Goal: Task Accomplishment & Management: Understand process/instructions

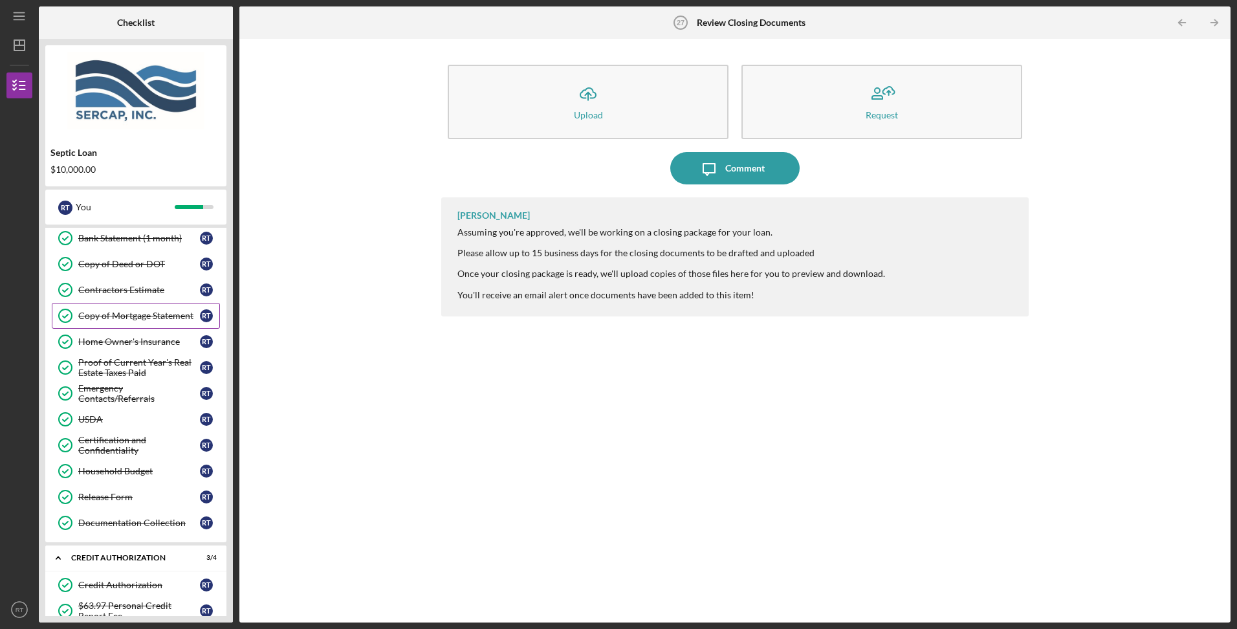
scroll to position [664, 0]
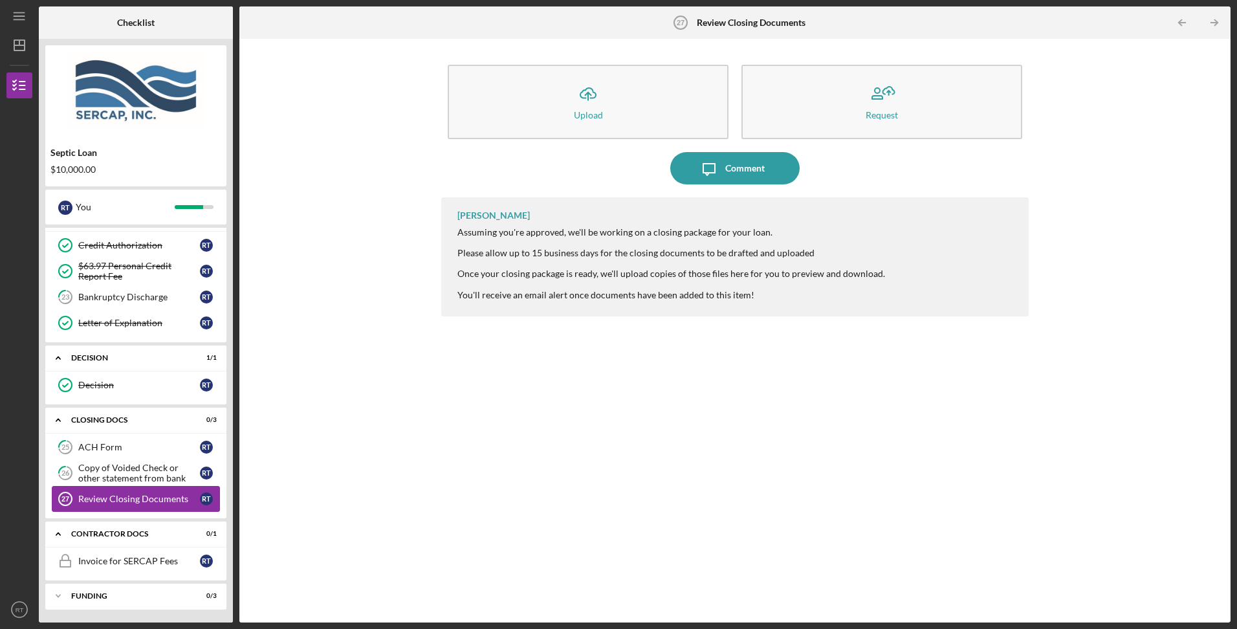
click at [149, 502] on div "Review Closing Documents" at bounding box center [139, 499] width 122 height 10
click at [118, 556] on div "Invoice for SERCAP Fees" at bounding box center [139, 561] width 122 height 10
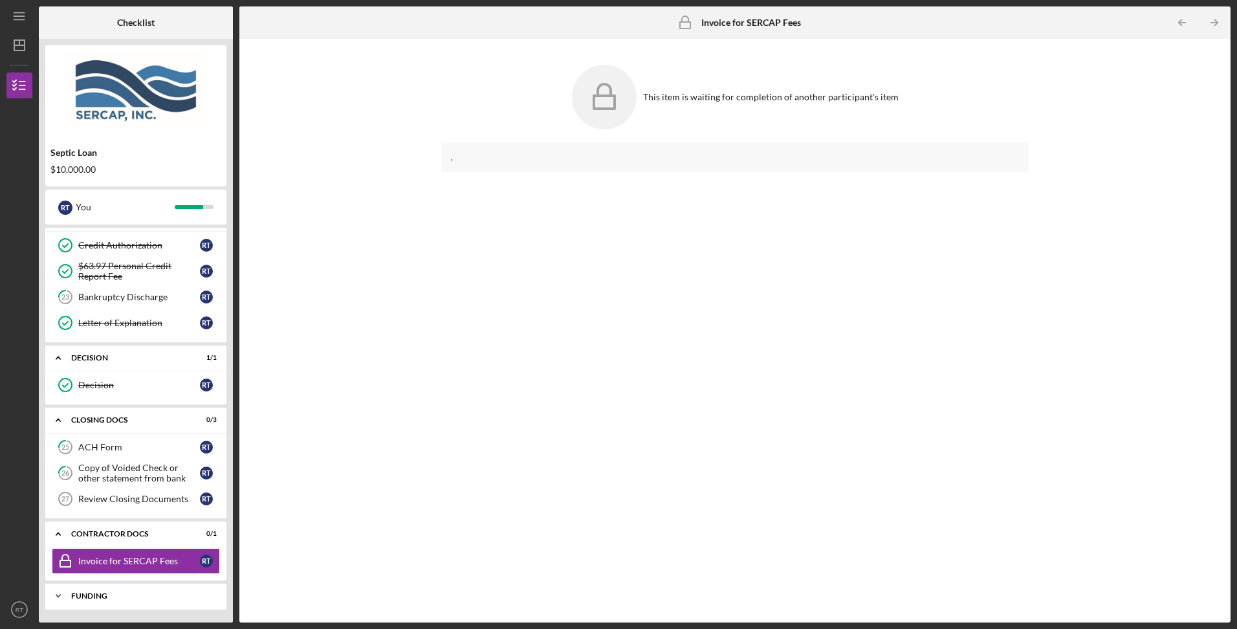
click at [97, 593] on div "Funding" at bounding box center [140, 596] width 139 height 8
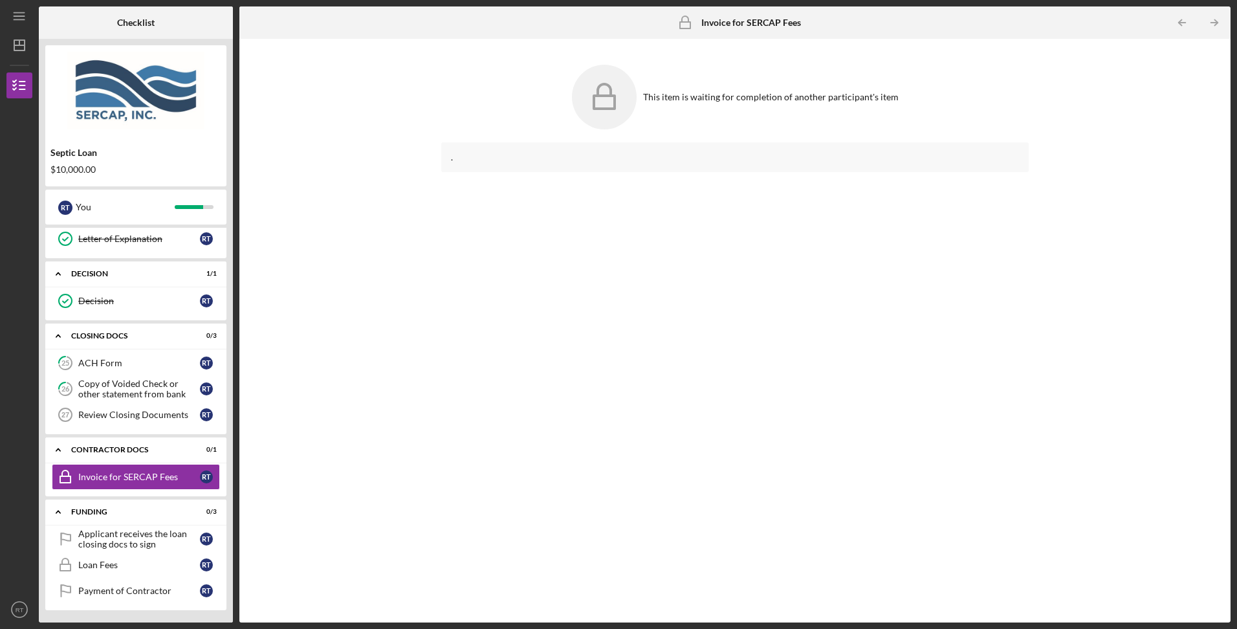
scroll to position [749, 0]
click at [118, 544] on div "Applicant receives the loan closing docs to sign" at bounding box center [139, 538] width 122 height 21
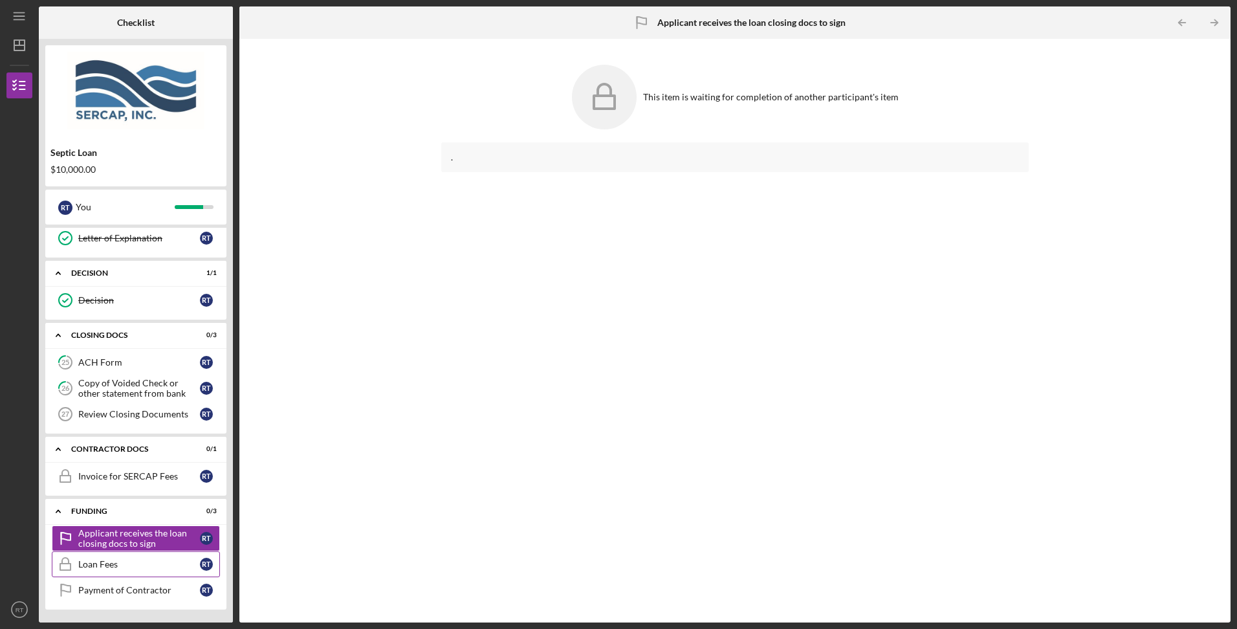
click at [101, 565] on div "Loan Fees" at bounding box center [139, 564] width 122 height 10
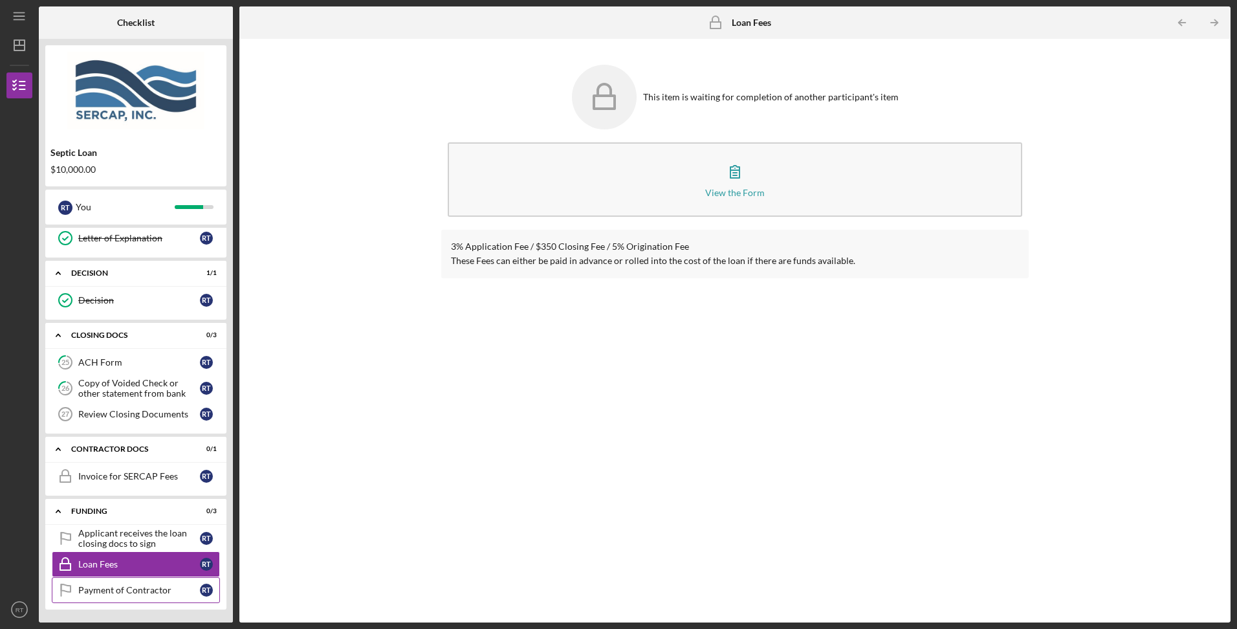
click at [98, 582] on link "Payment of Contractor Payment of Contractor R T" at bounding box center [136, 590] width 168 height 26
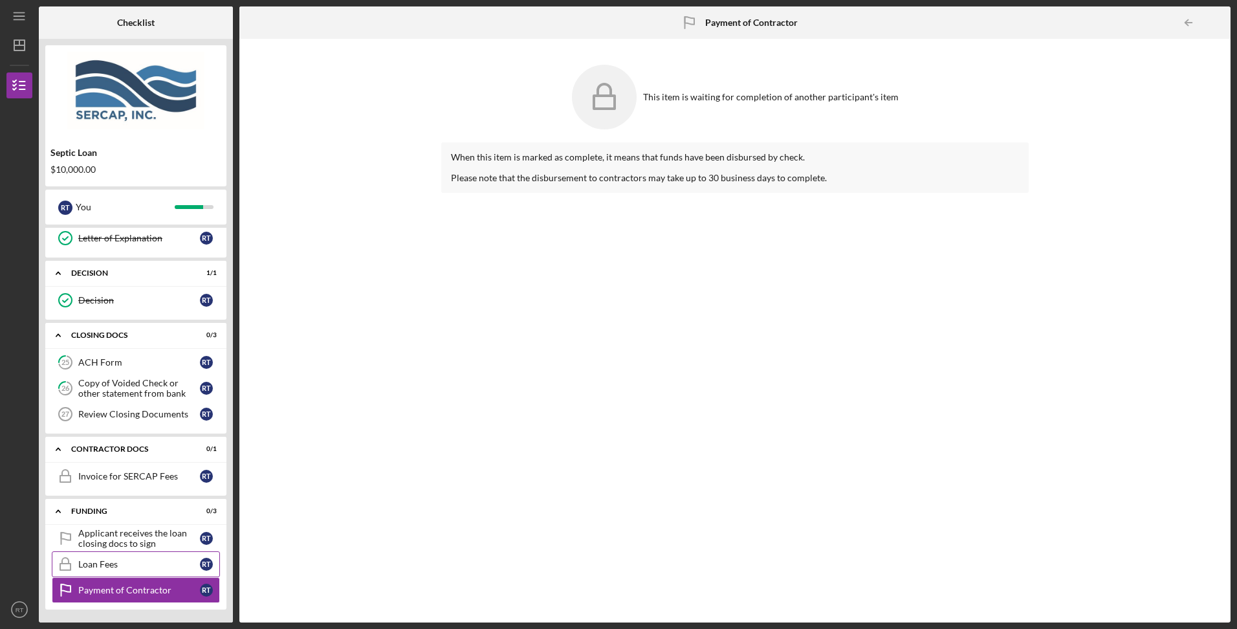
click at [99, 563] on div "Loan Fees" at bounding box center [139, 564] width 122 height 10
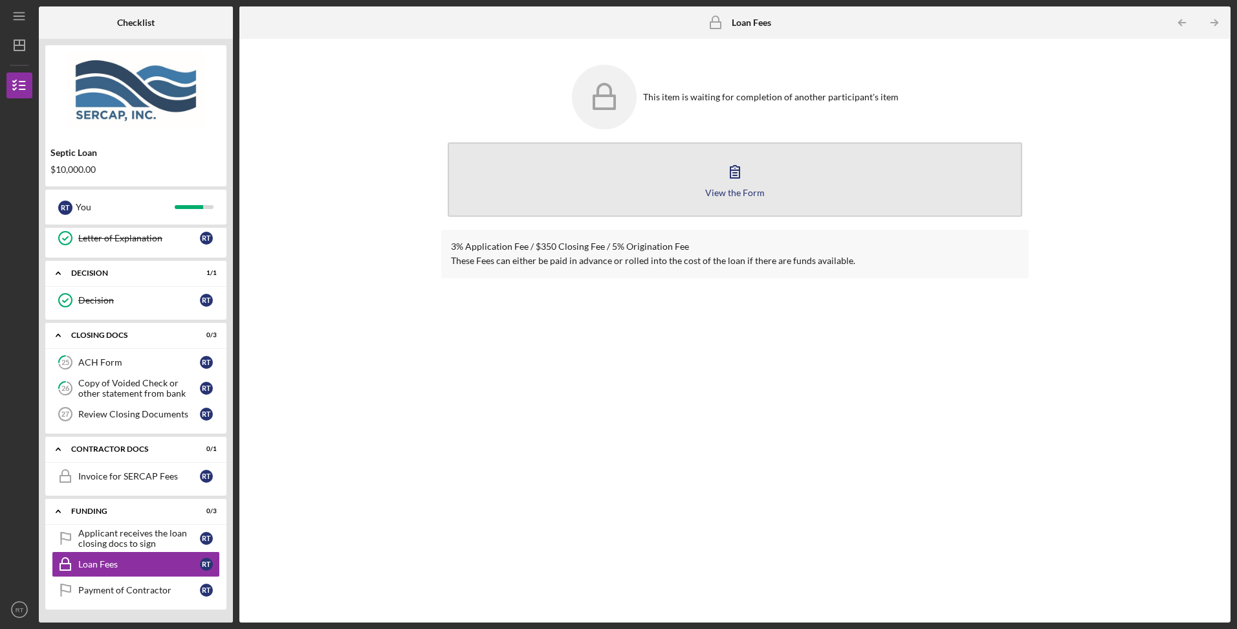
click at [718, 164] on button "View the Form Form" at bounding box center [735, 179] width 574 height 74
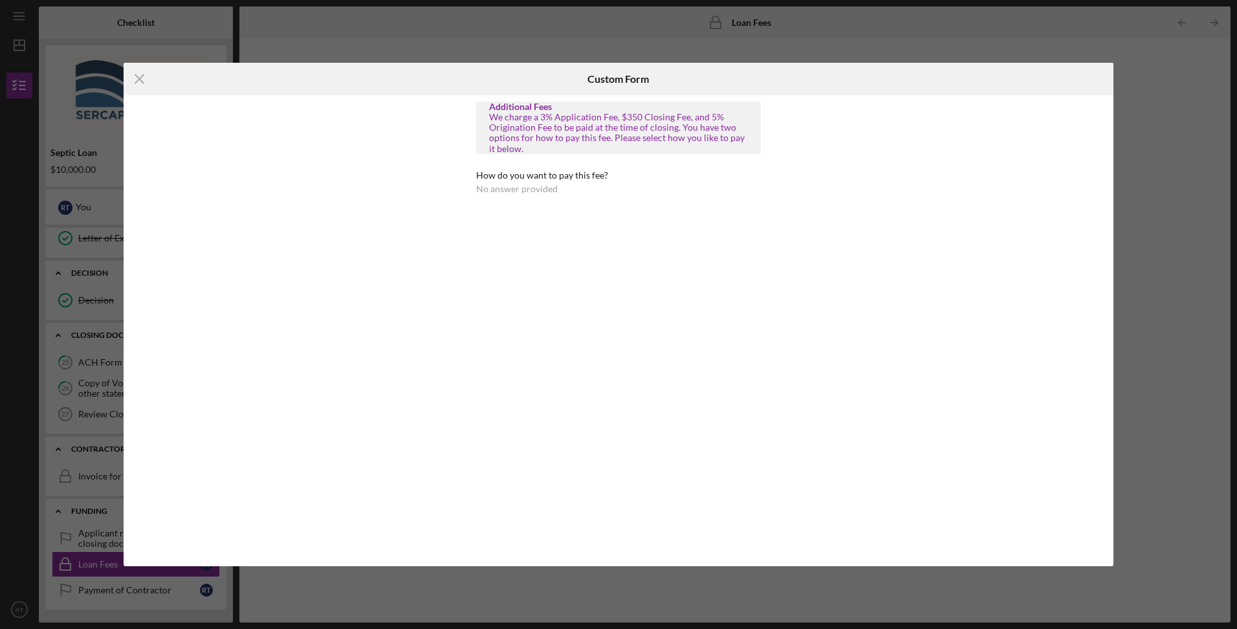
click at [964, 83] on div at bounding box center [949, 79] width 330 height 32
click at [144, 82] on icon "Icon/Menu Close" at bounding box center [140, 79] width 32 height 32
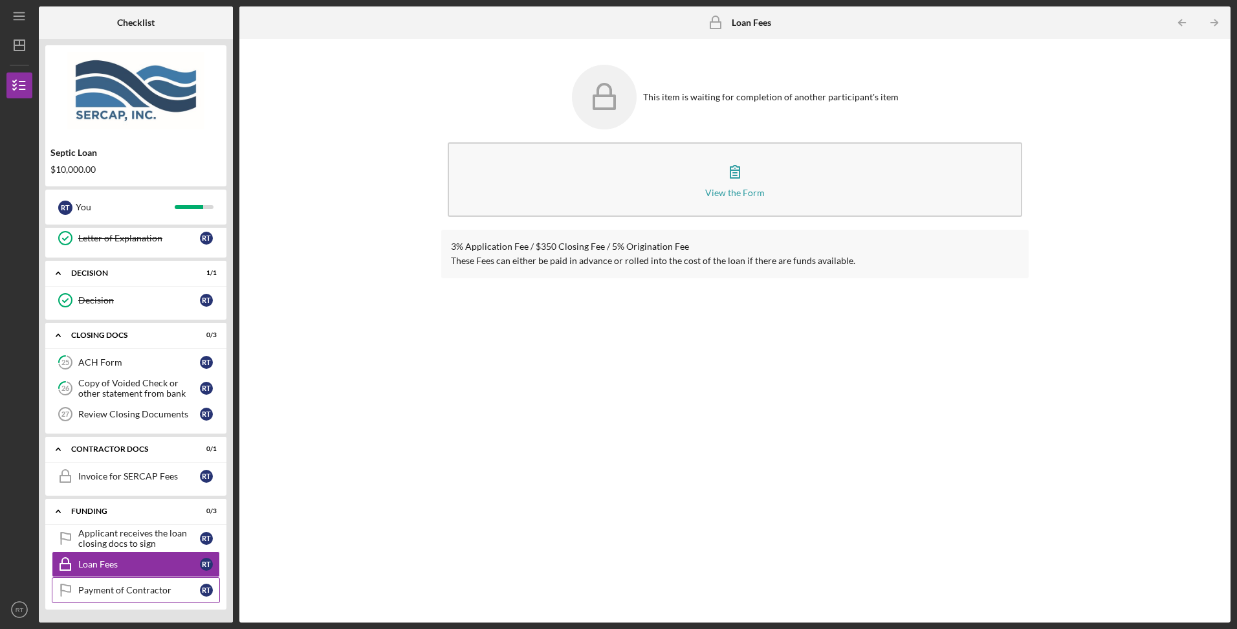
click at [120, 584] on link "Payment of Contractor Payment of Contractor R T" at bounding box center [136, 590] width 168 height 26
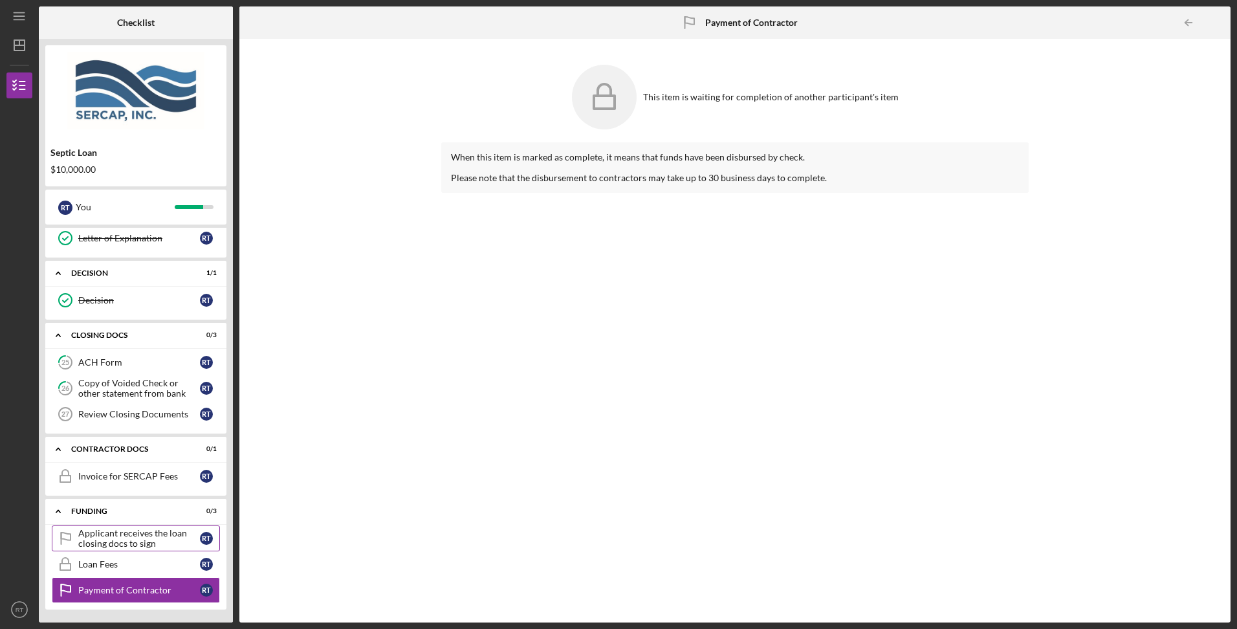
click at [107, 536] on div "Applicant receives the loan closing docs to sign" at bounding box center [139, 538] width 122 height 21
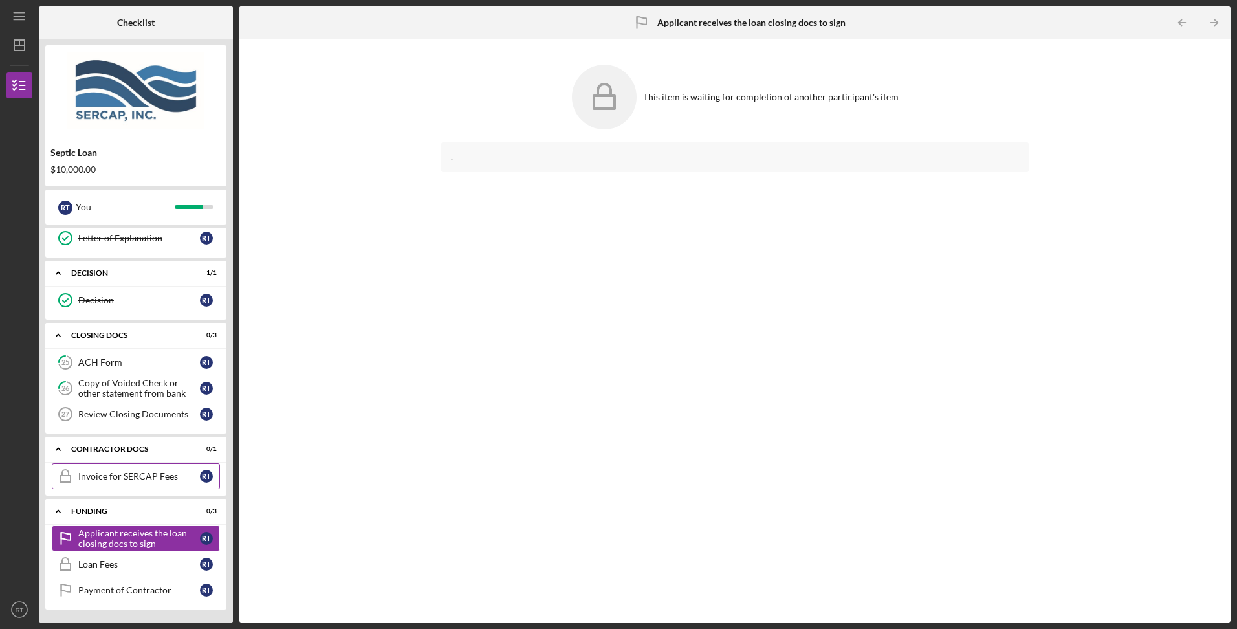
click at [104, 479] on div "Invoice for SERCAP Fees" at bounding box center [139, 476] width 122 height 10
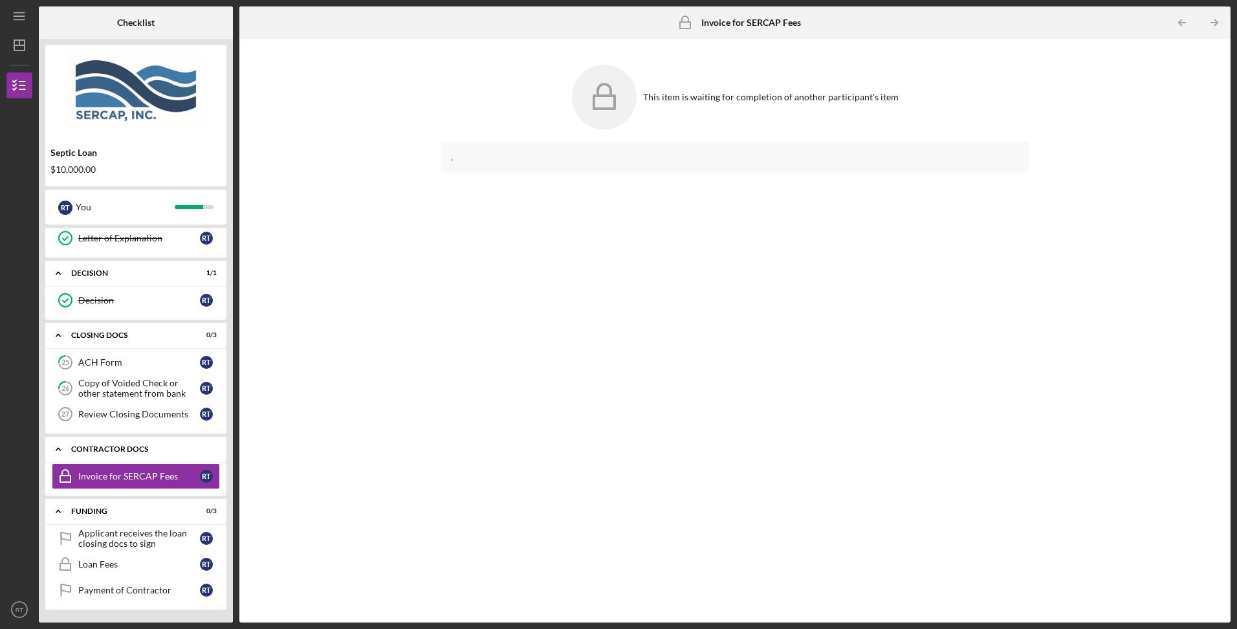
click at [60, 449] on polyline at bounding box center [58, 449] width 4 height 3
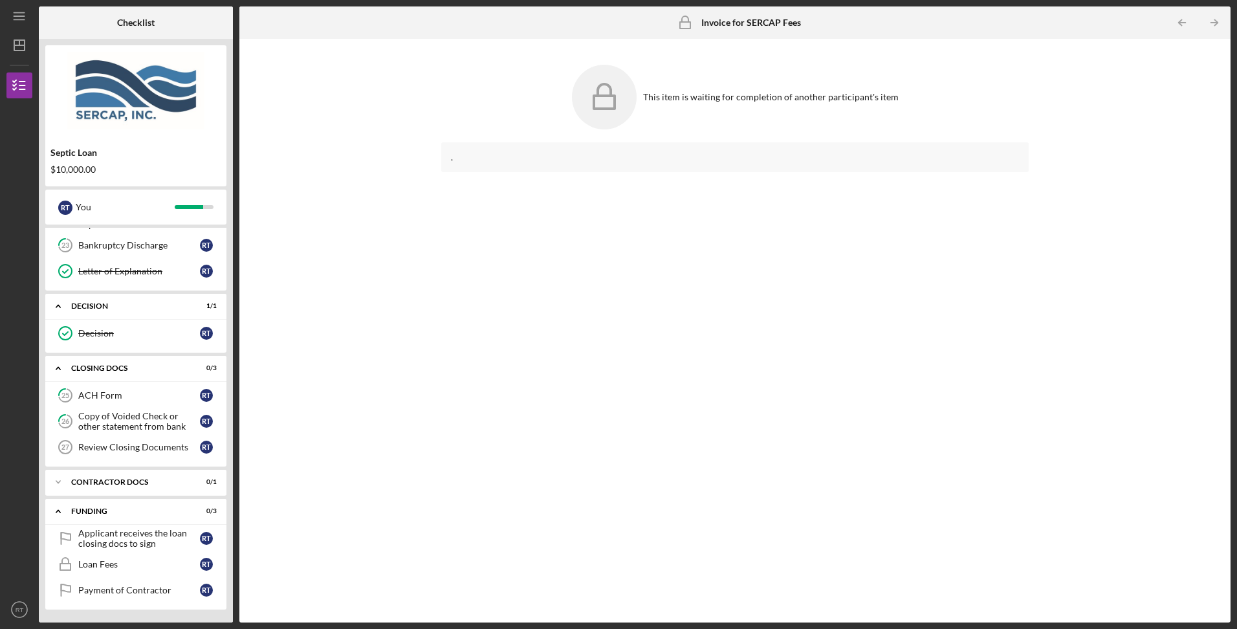
scroll to position [376, 0]
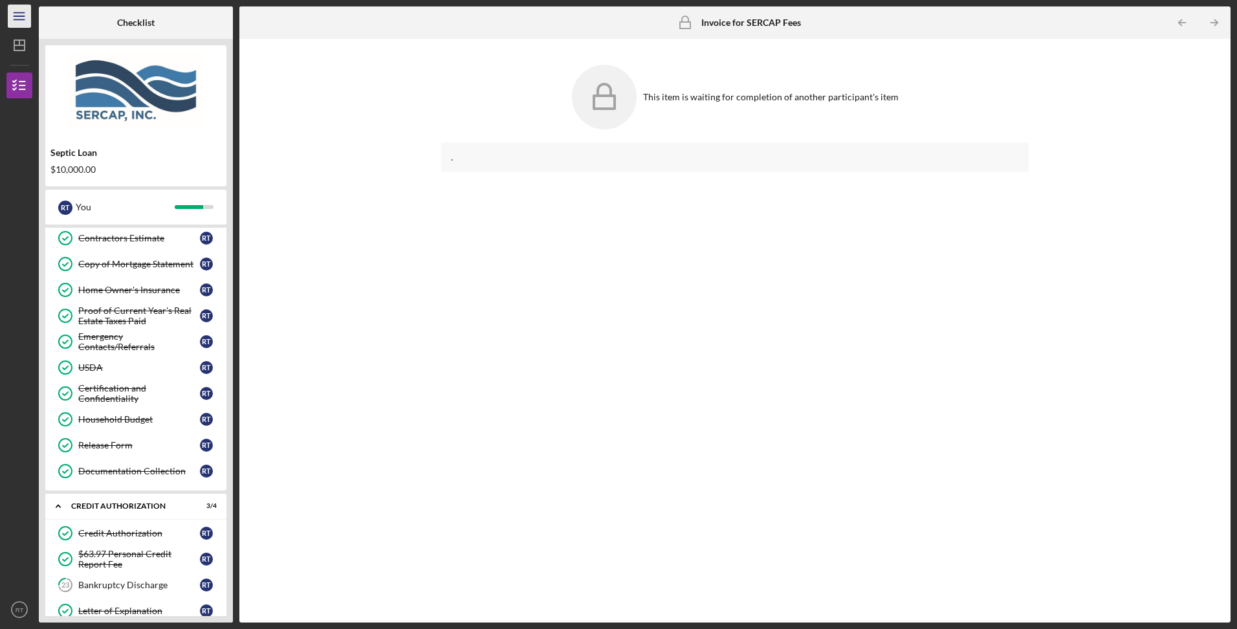
click at [18, 17] on icon "Icon/Menu" at bounding box center [19, 16] width 29 height 29
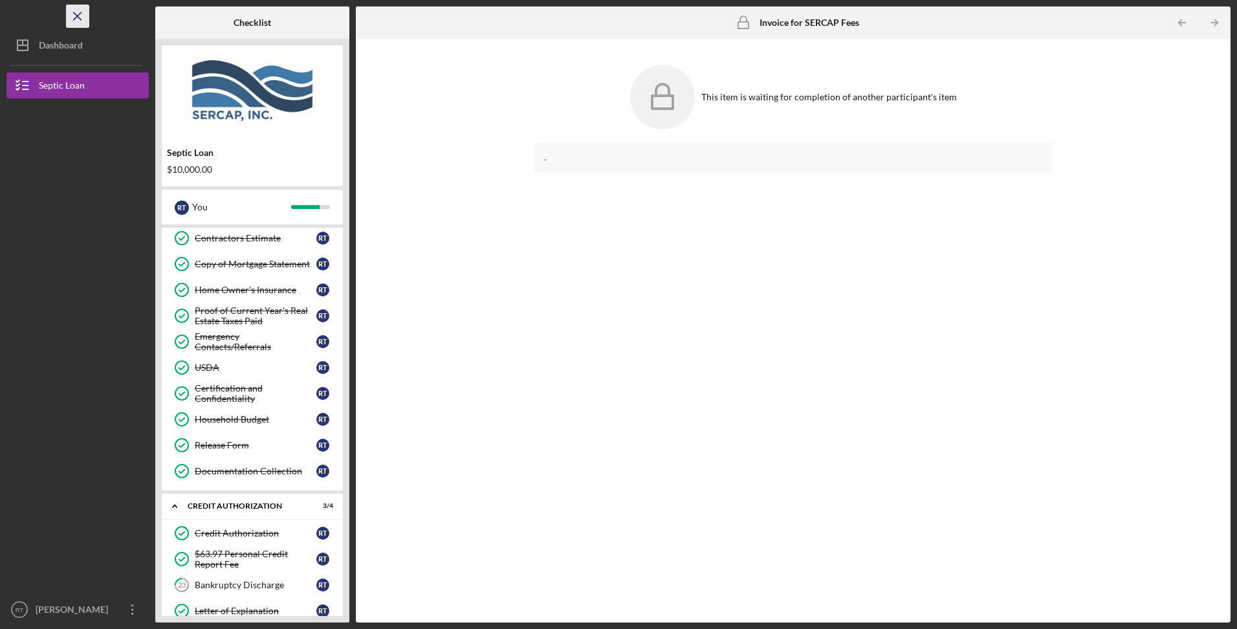
click at [87, 19] on icon "Icon/Menu Close" at bounding box center [77, 16] width 29 height 29
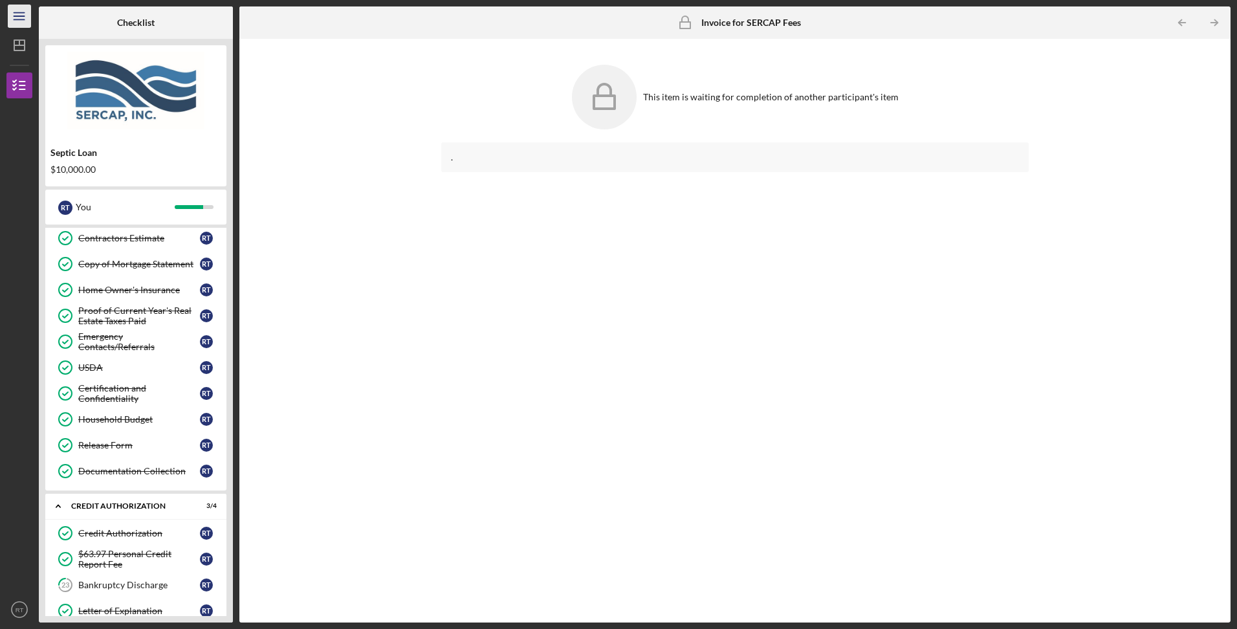
click at [21, 17] on icon "Icon/Menu" at bounding box center [19, 16] width 29 height 29
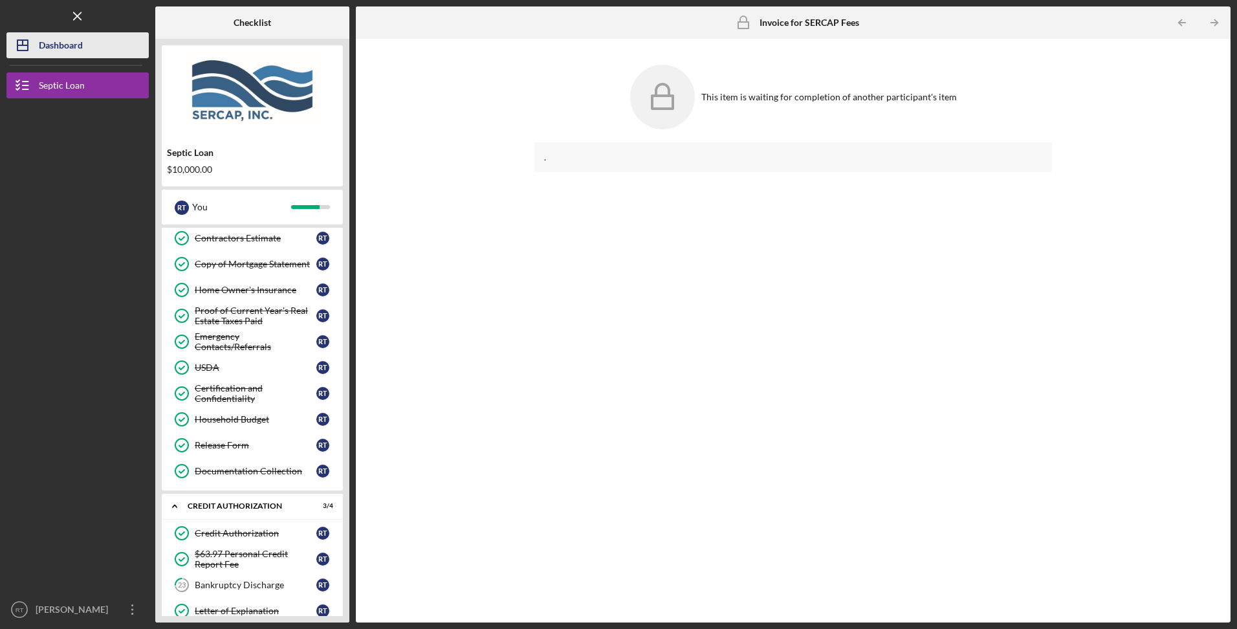
click at [35, 45] on icon "Icon/Dashboard" at bounding box center [22, 45] width 32 height 32
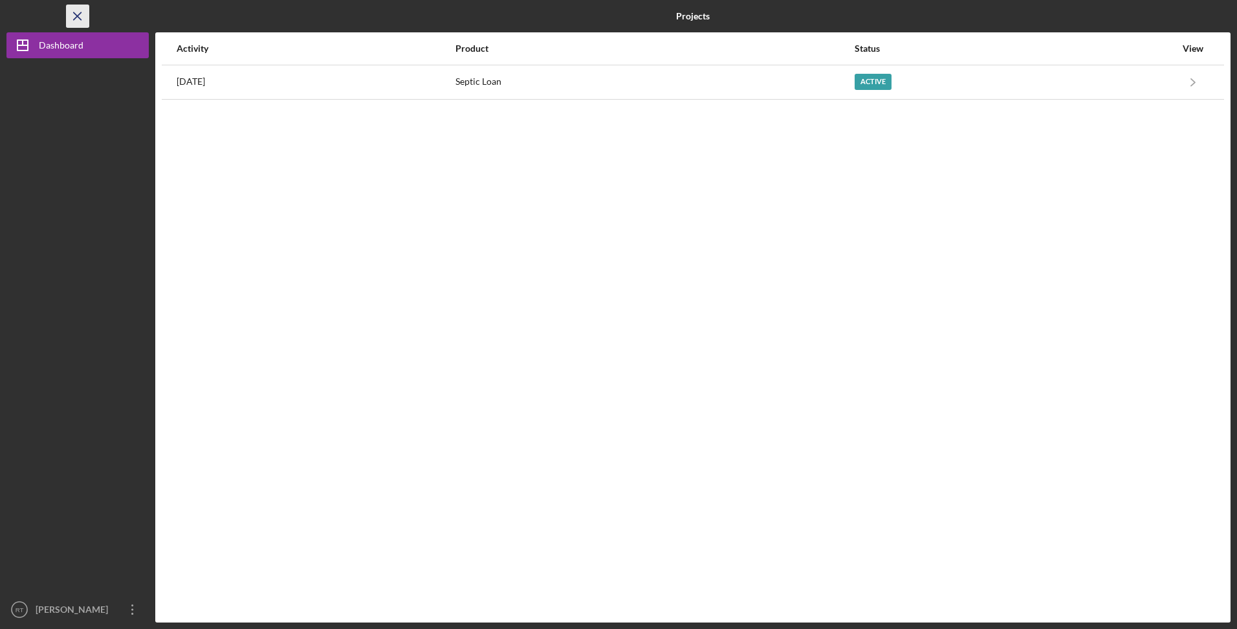
click at [76, 14] on icon "Icon/Menu Close" at bounding box center [77, 16] width 29 height 29
